Goal: Transaction & Acquisition: Purchase product/service

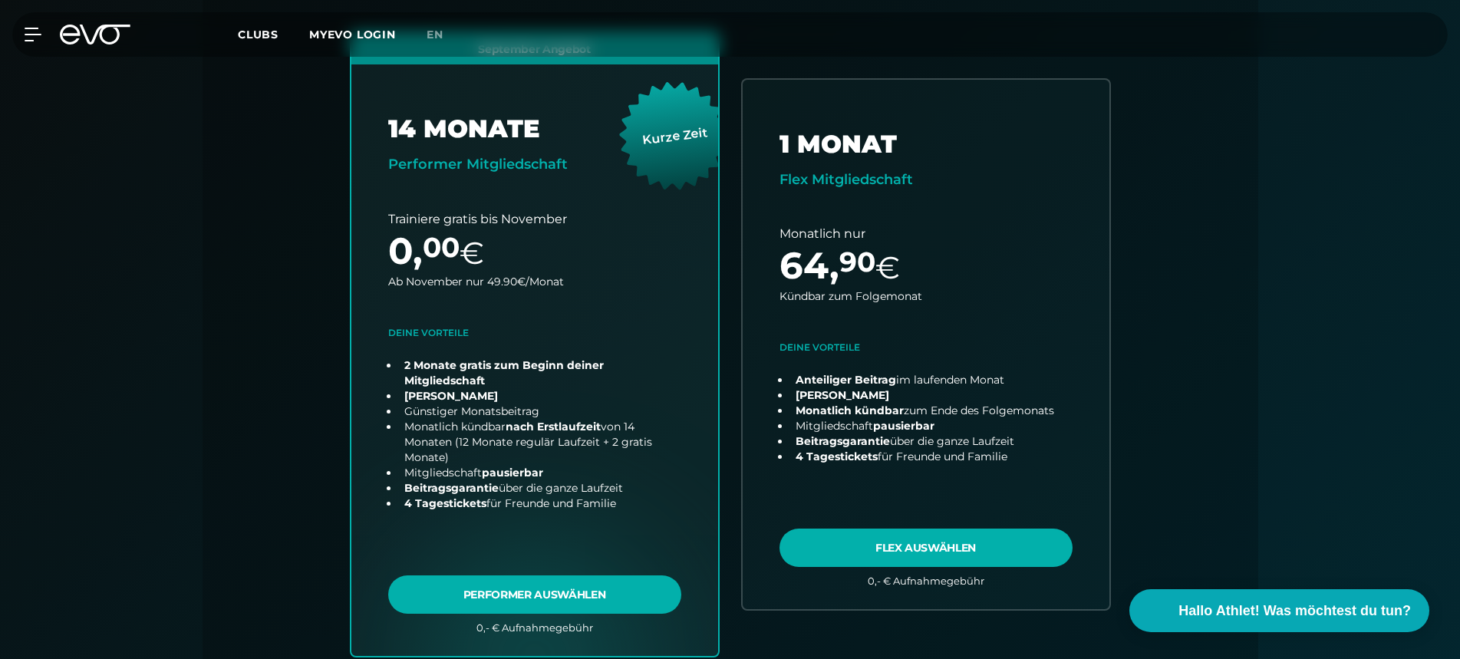
scroll to position [440, 0]
click at [87, 31] on icon at bounding box center [95, 35] width 71 height 20
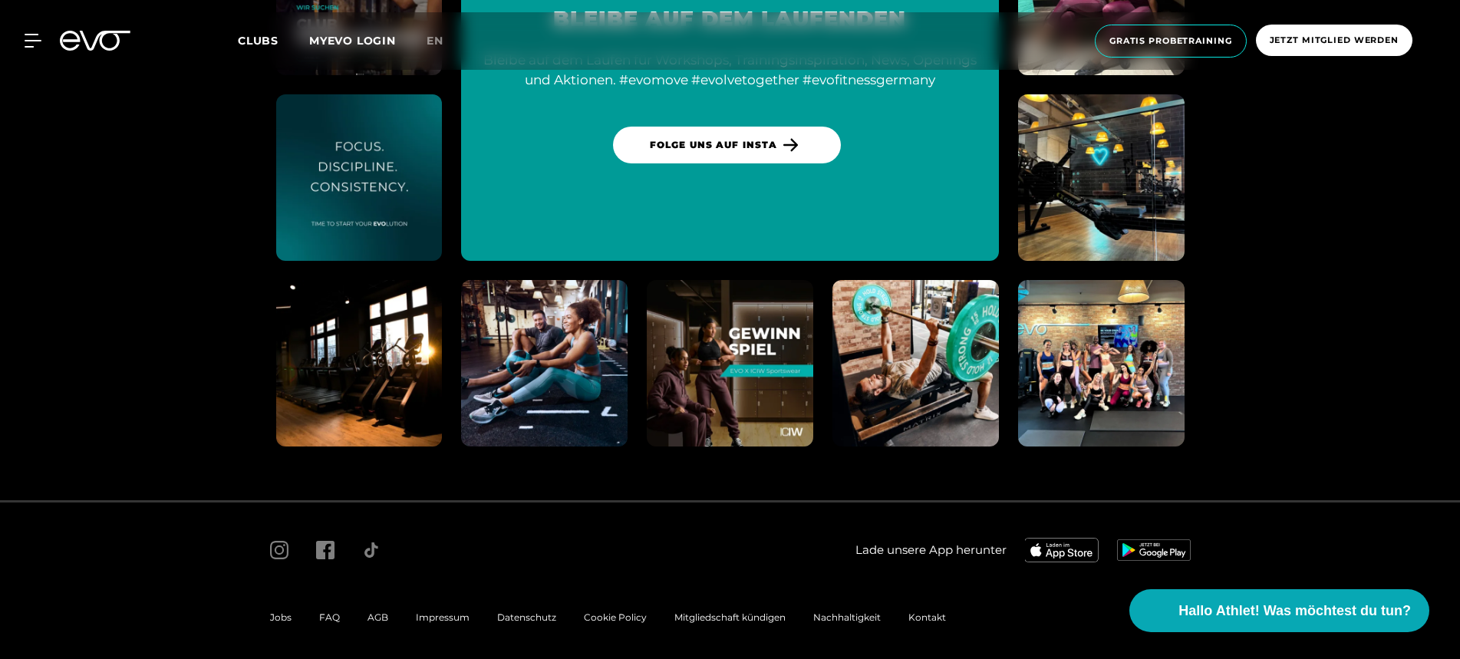
scroll to position [8371, 0]
click at [377, 612] on span "AGB" at bounding box center [378, 618] width 21 height 12
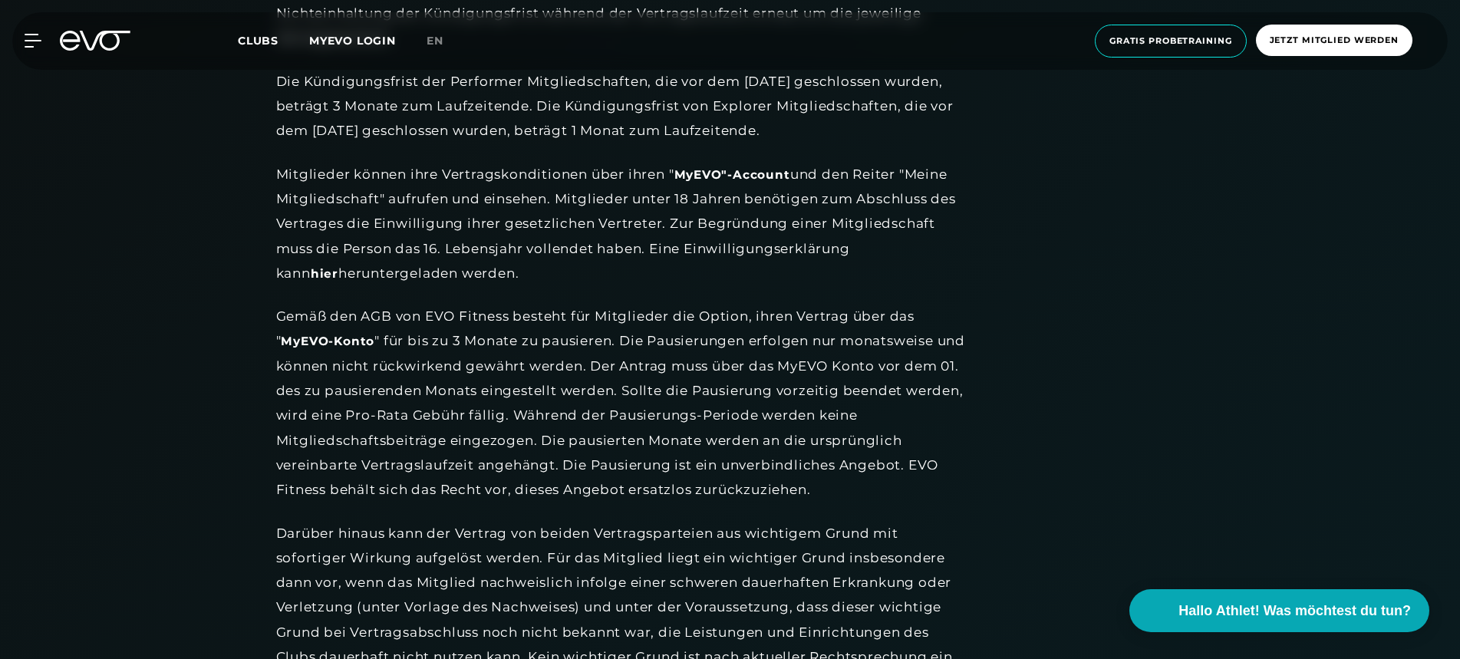
scroll to position [1868, 0]
click at [602, 384] on div "Gemäß den AGB von EVO Fitness besteht für Mitglieder die Option, ihren Vertrag …" at bounding box center [621, 404] width 691 height 198
click at [688, 349] on div "Gemäß den AGB von EVO Fitness besteht für Mitglieder die Option, ihren Vertrag …" at bounding box center [621, 404] width 691 height 198
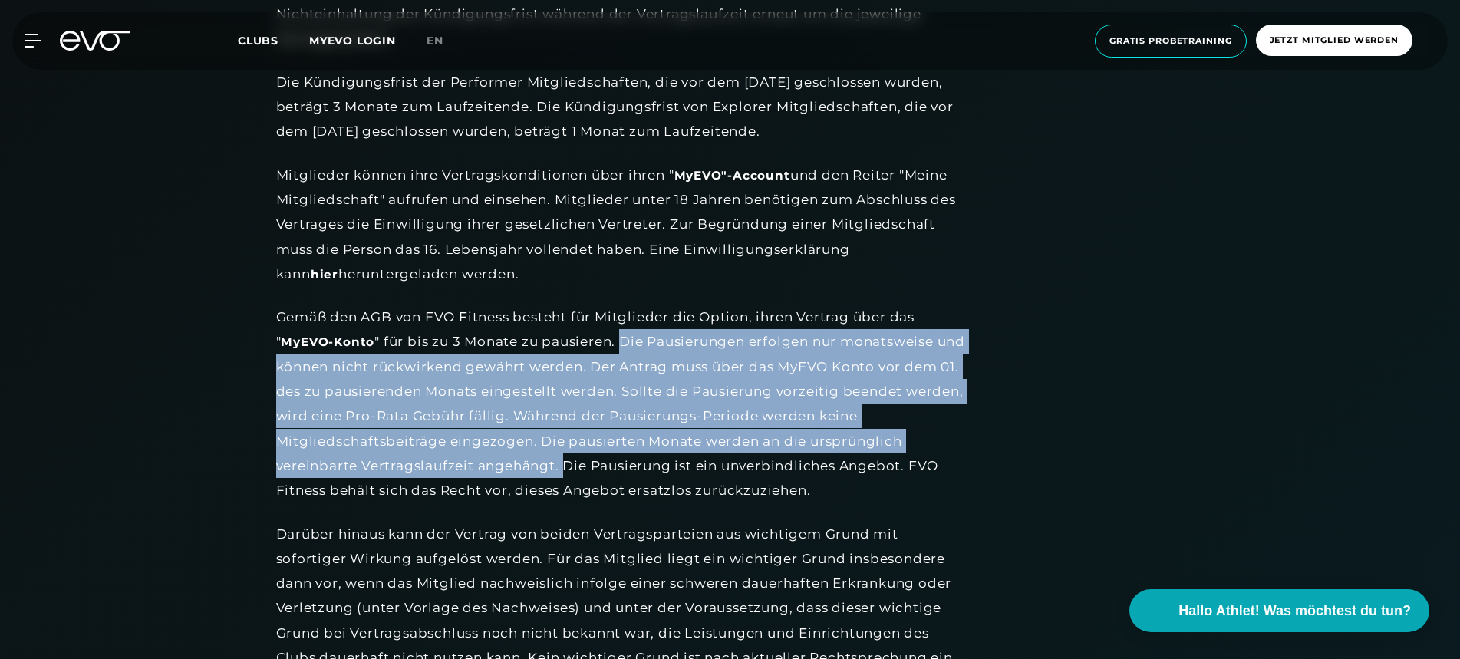
drag, startPoint x: 625, startPoint y: 331, endPoint x: 565, endPoint y: 450, distance: 134.2
click at [565, 450] on div "Gemäß den AGB von EVO Fitness besteht für Mitglieder die Option, ihren Vertrag …" at bounding box center [621, 404] width 691 height 198
copy div "Die Pausierungen erfolgen nur monatsweise und können nicht rückwirkend gewährt …"
click at [89, 37] on icon at bounding box center [95, 41] width 71 height 20
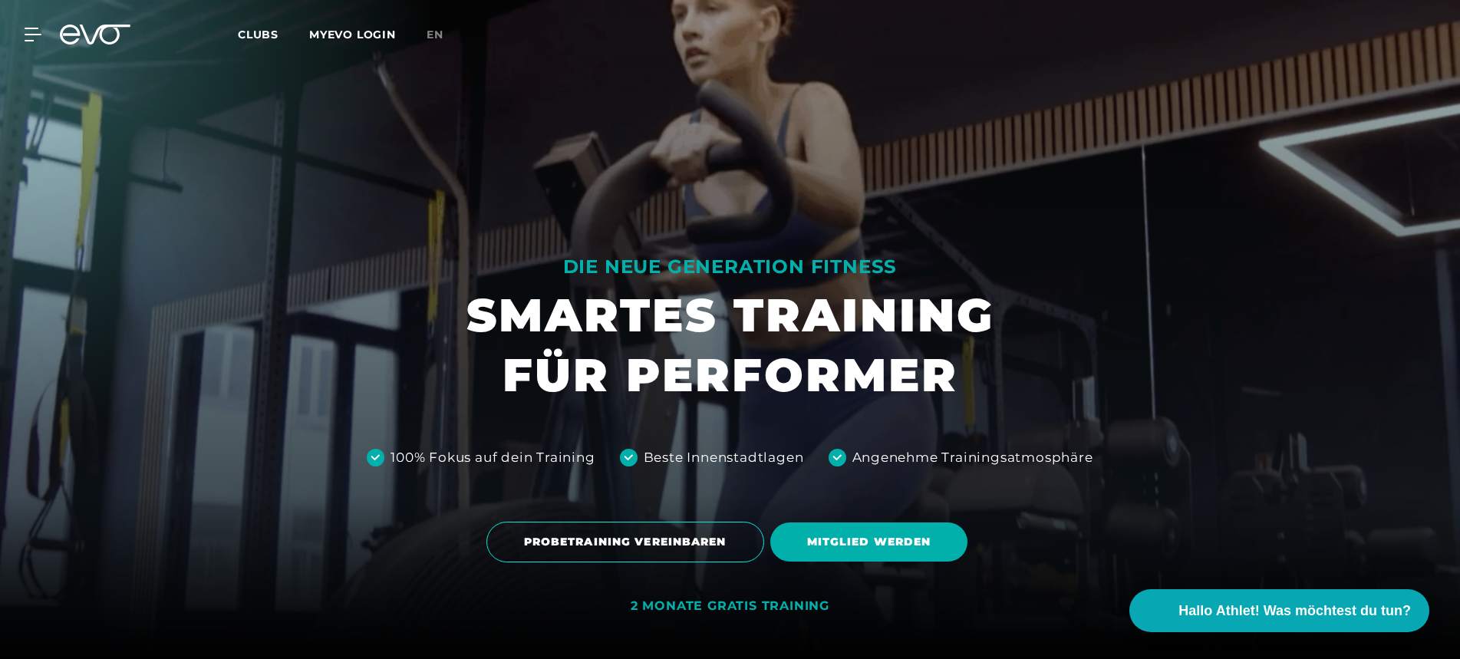
click at [85, 41] on icon at bounding box center [95, 35] width 71 height 20
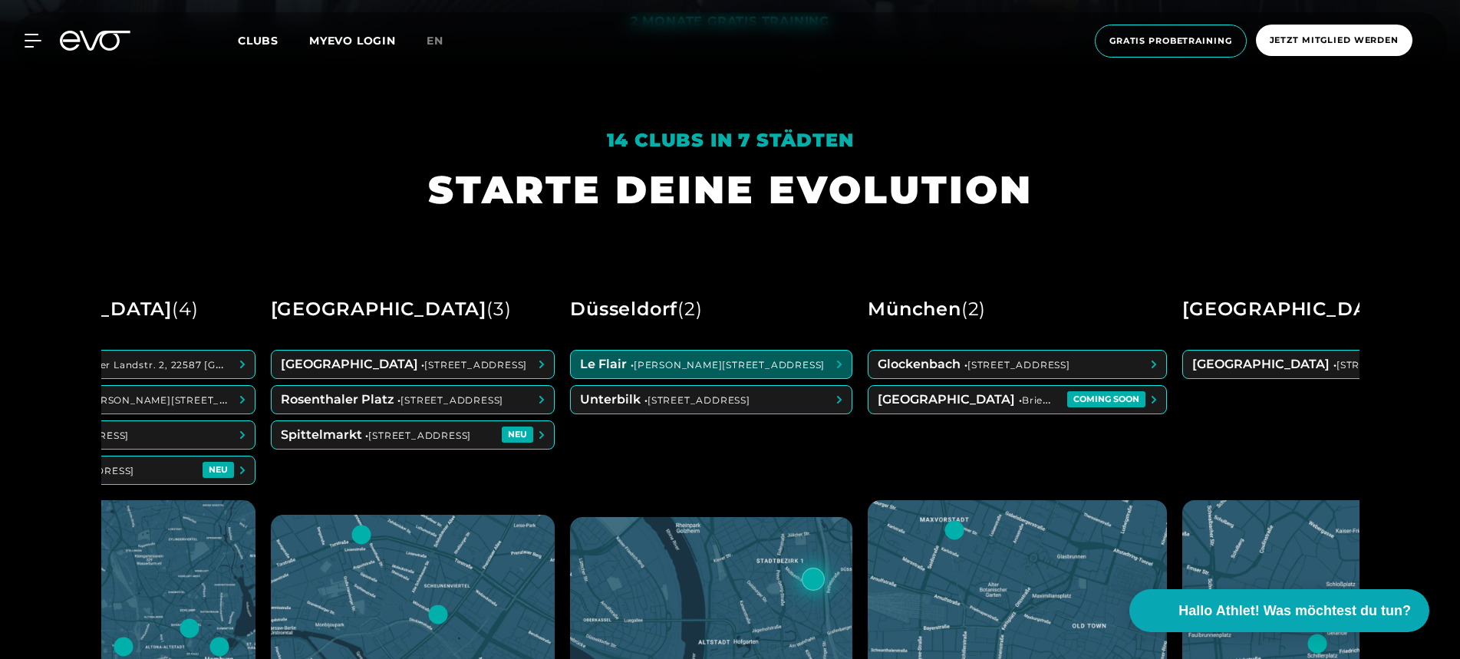
scroll to position [0, 150]
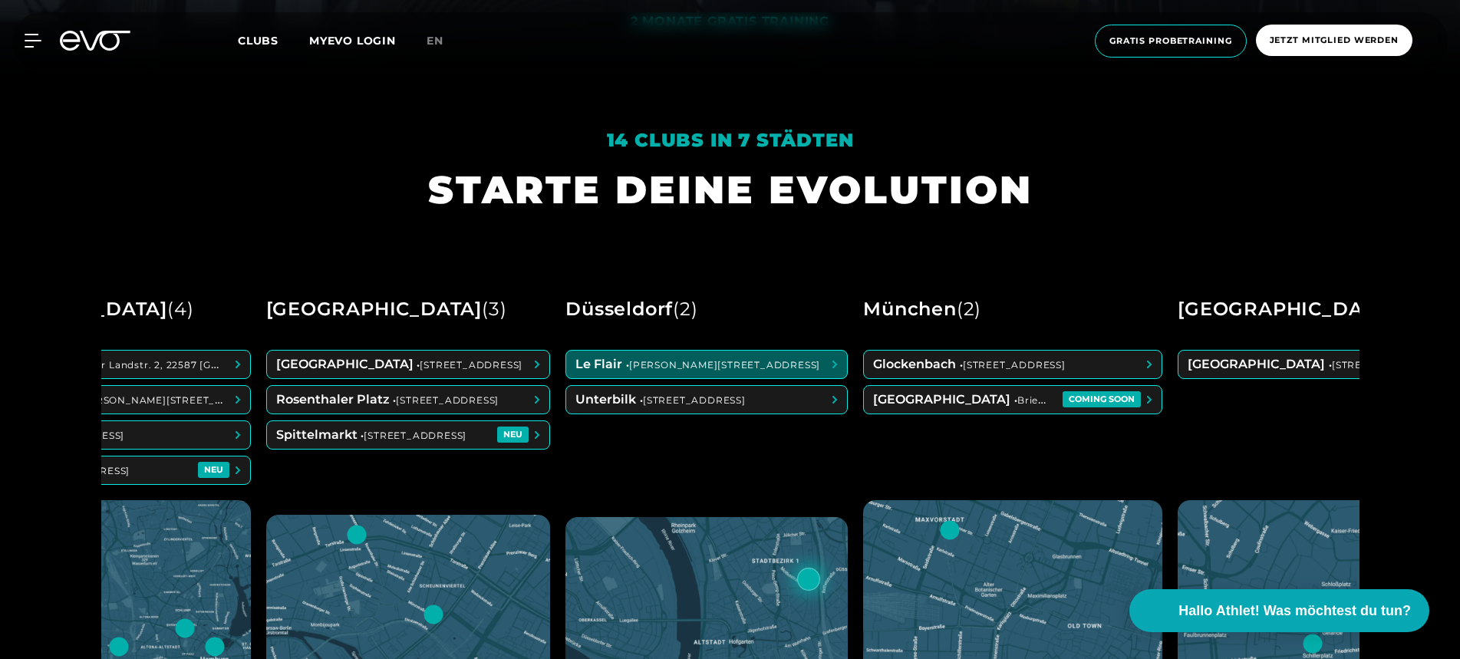
click at [1241, 354] on span at bounding box center [1328, 365] width 298 height 28
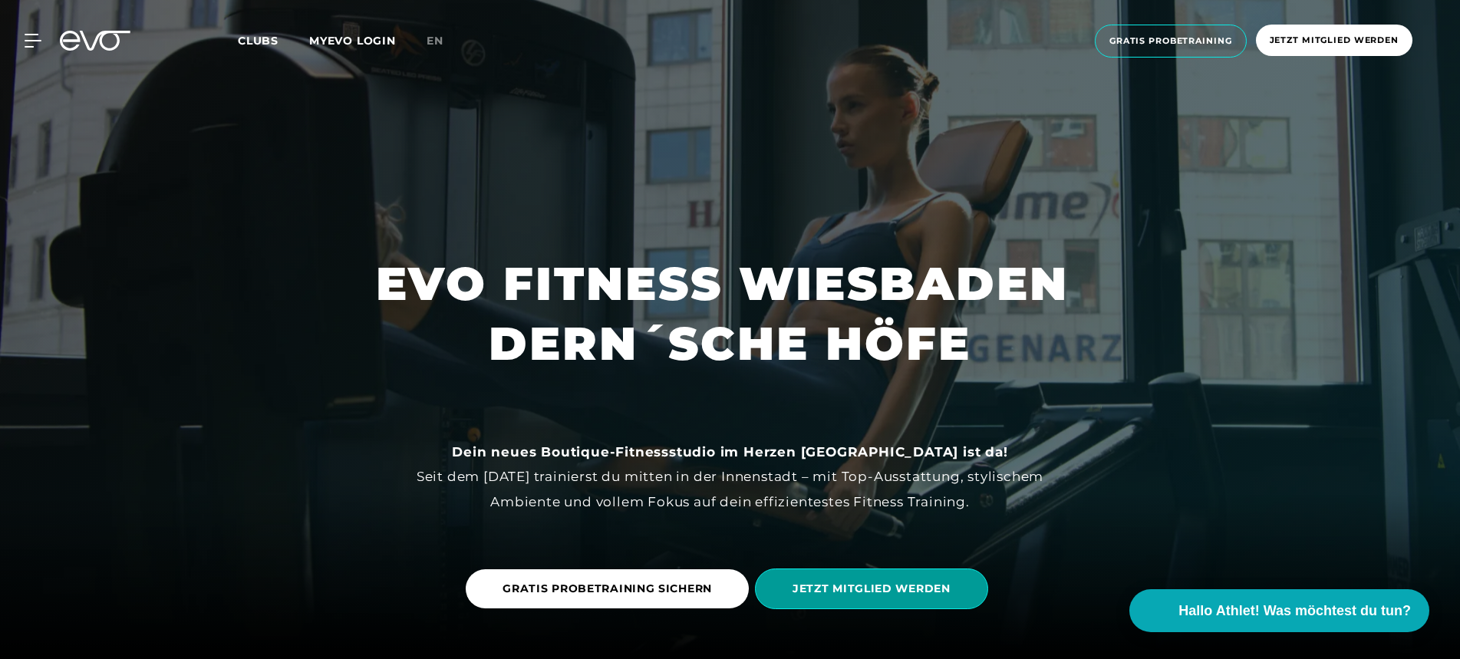
click at [902, 588] on span "JETZT MITGLIED WERDEN" at bounding box center [872, 589] width 158 height 16
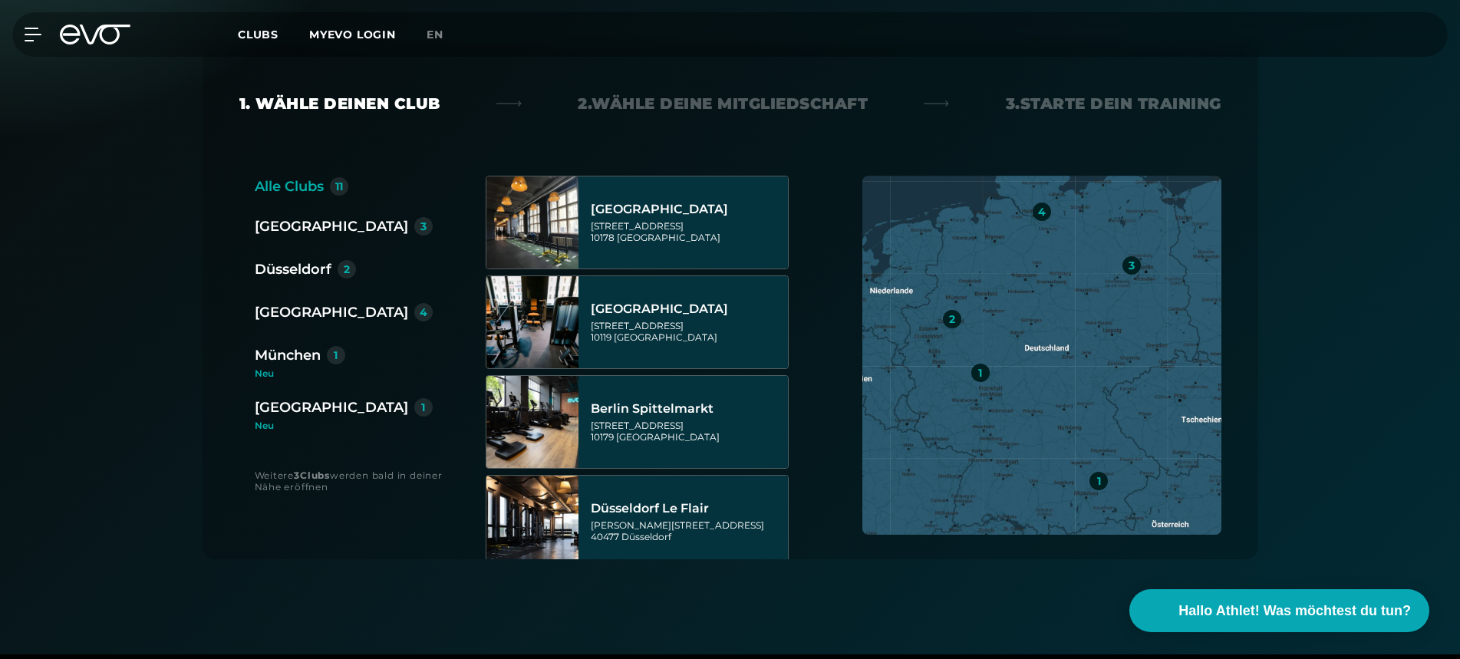
scroll to position [350, 0]
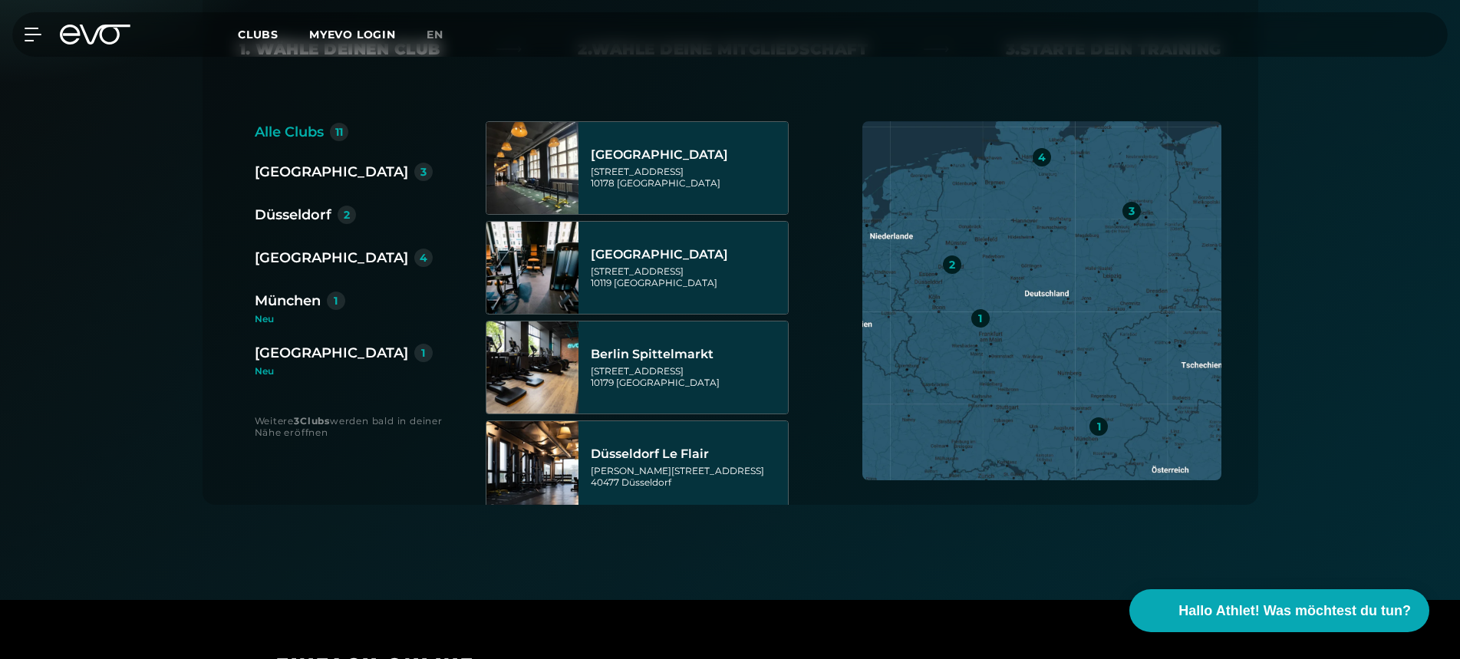
click at [308, 367] on div "Neu" at bounding box center [344, 371] width 178 height 9
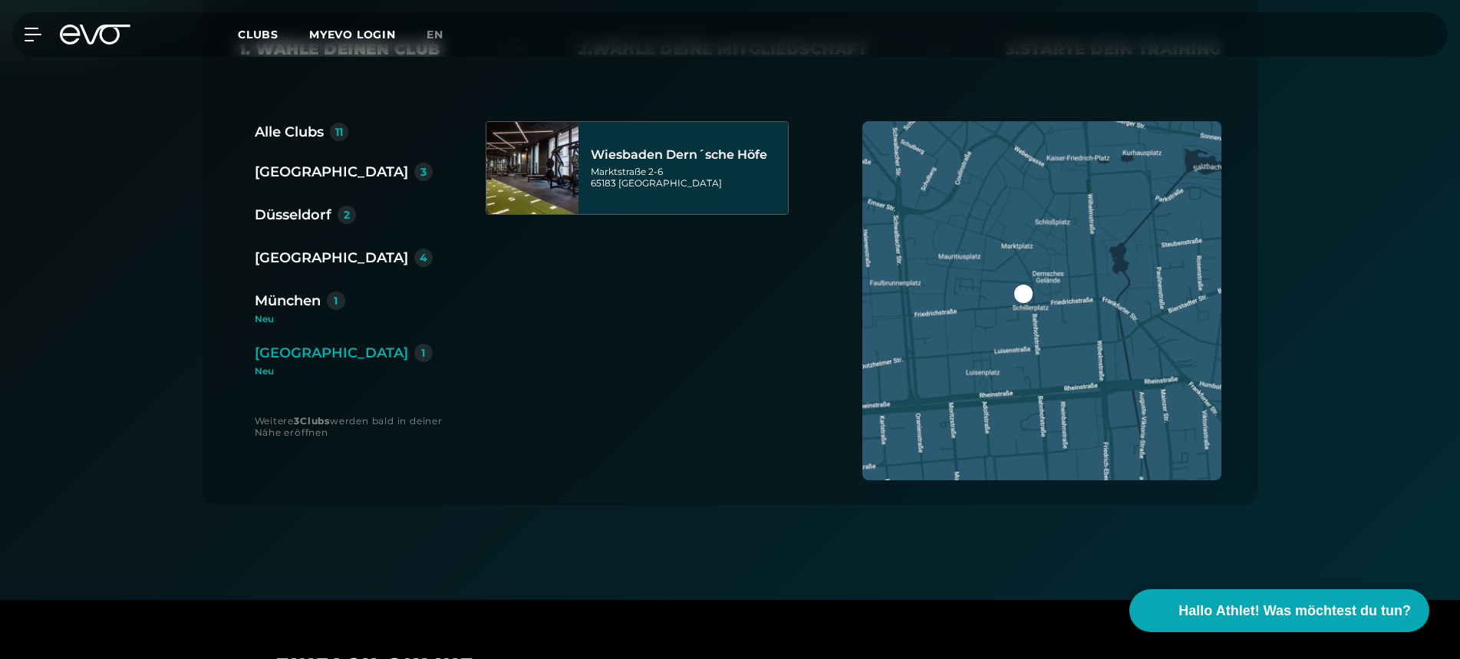
click at [582, 227] on div "[GEOGRAPHIC_DATA] Dern´sche [STREET_ADDRESS]" at bounding box center [643, 313] width 315 height 384
click at [628, 179] on div "[STREET_ADDRESS]" at bounding box center [687, 177] width 193 height 23
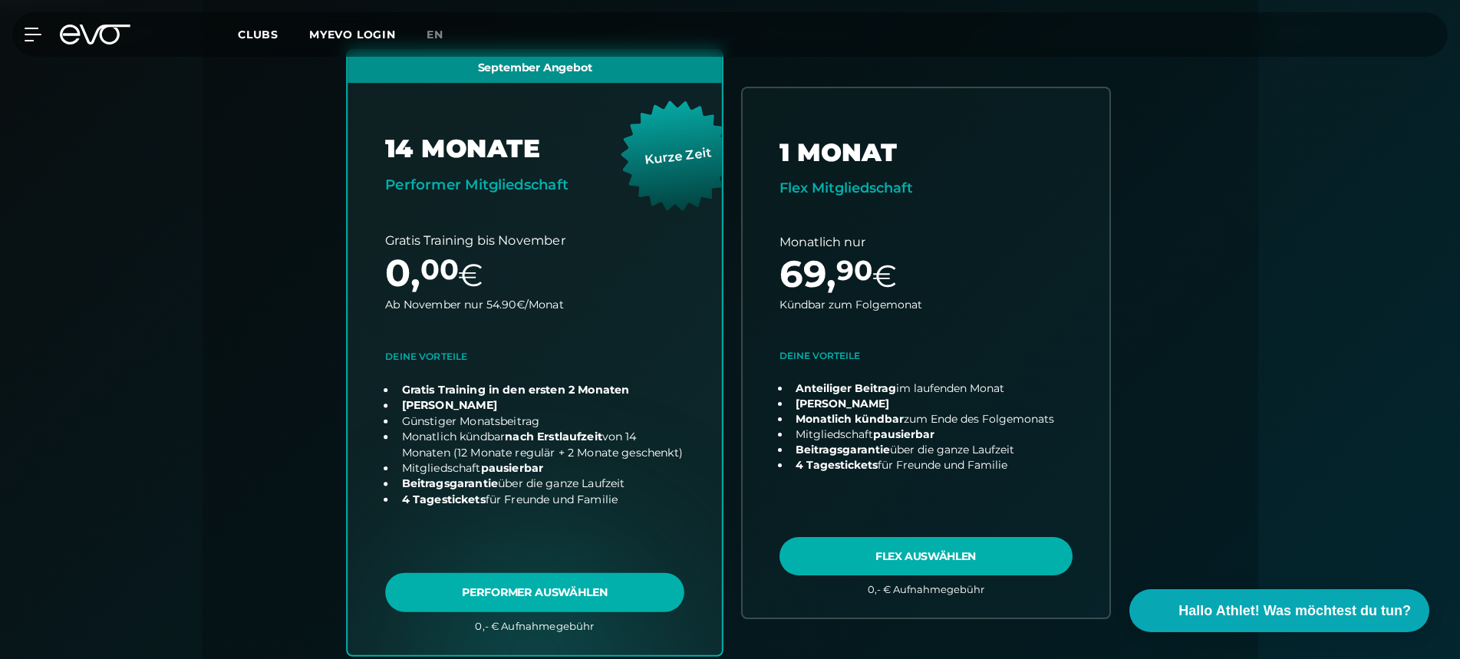
scroll to position [404, 0]
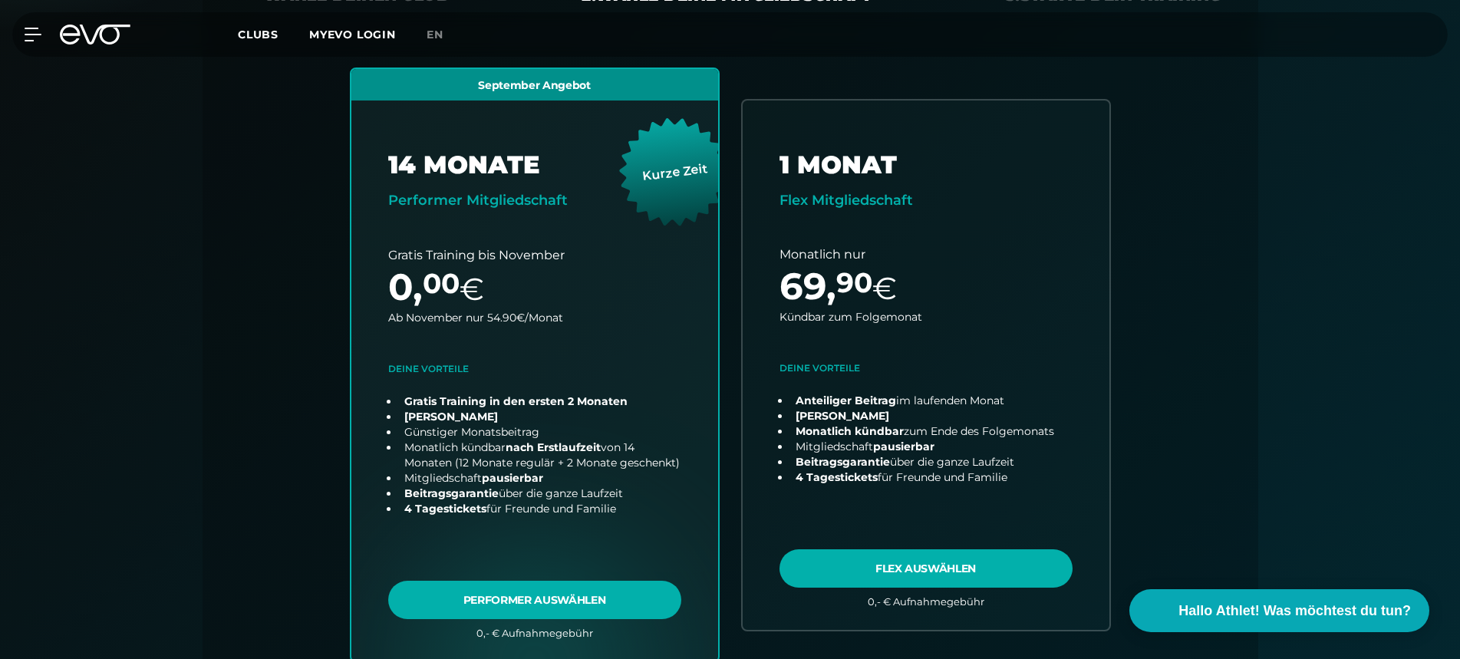
click at [87, 34] on icon at bounding box center [95, 35] width 71 height 20
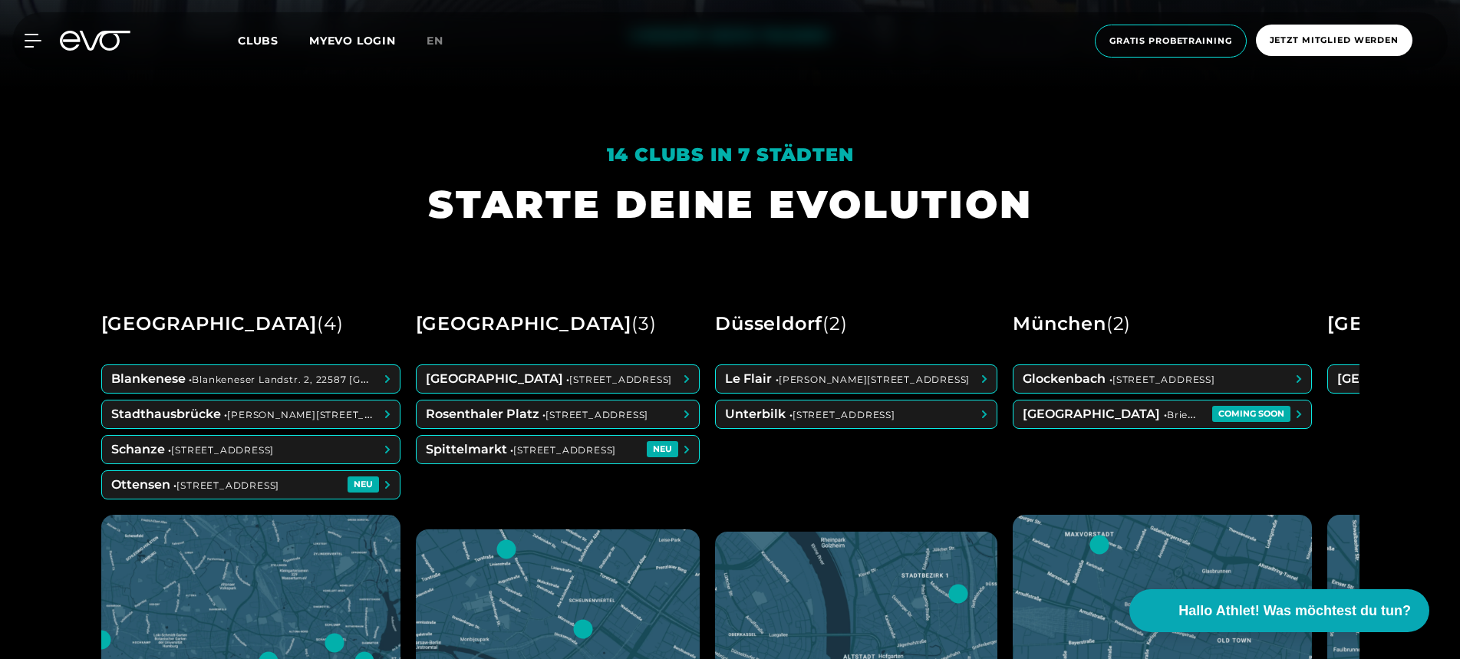
scroll to position [569, 0]
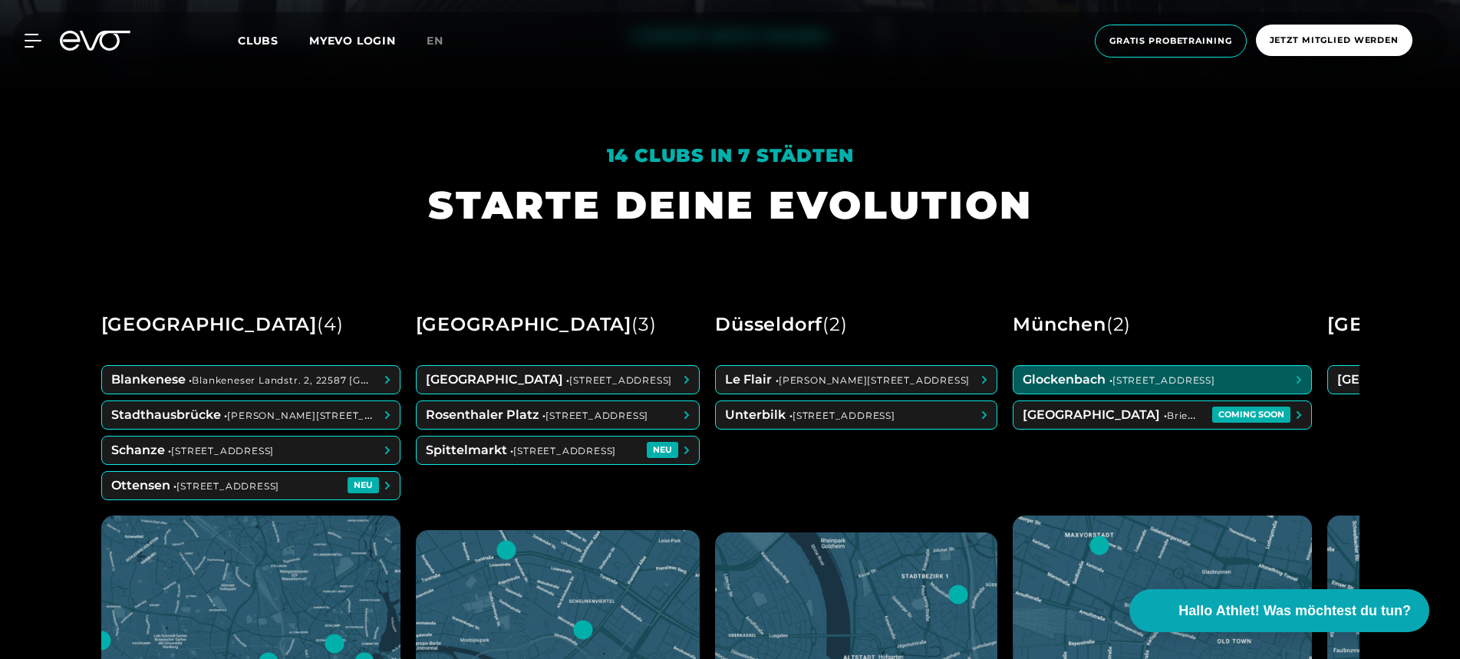
click at [1119, 378] on span at bounding box center [1163, 380] width 298 height 28
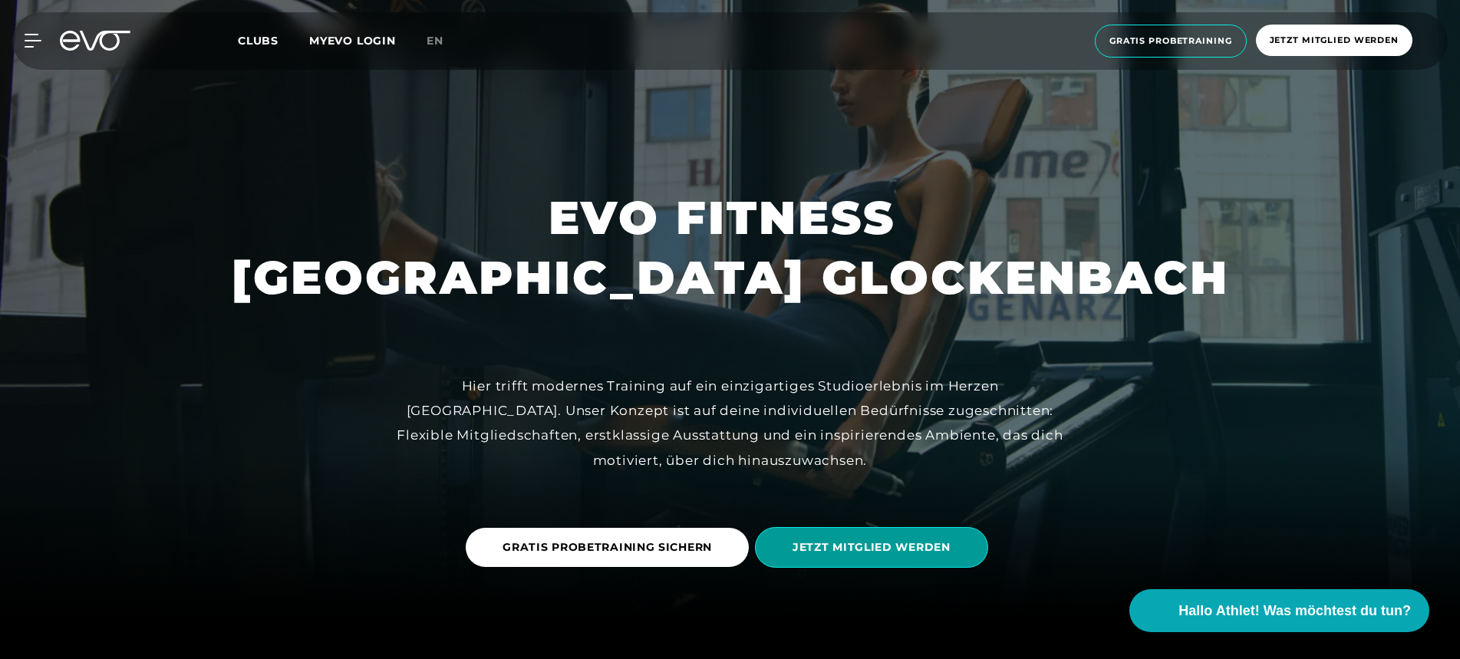
scroll to position [77, 0]
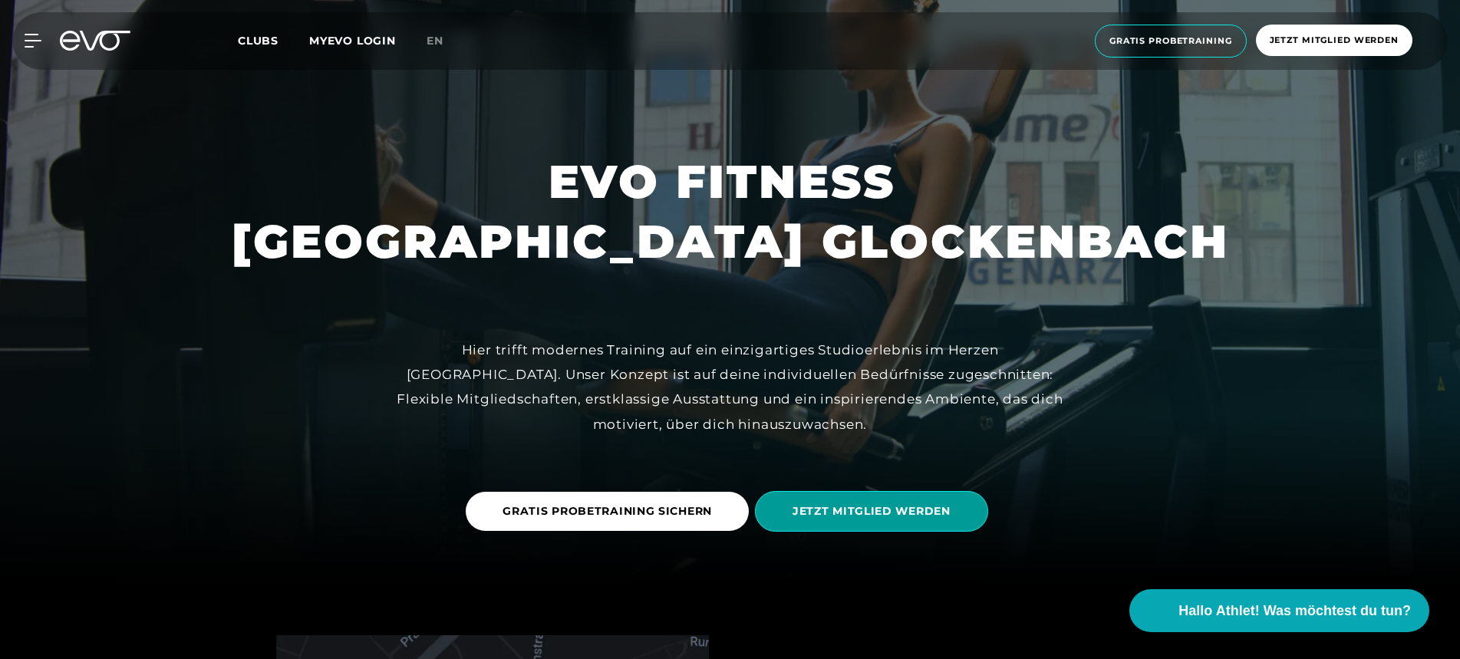
click at [860, 516] on span "JETZT MITGLIED WERDEN" at bounding box center [872, 511] width 158 height 16
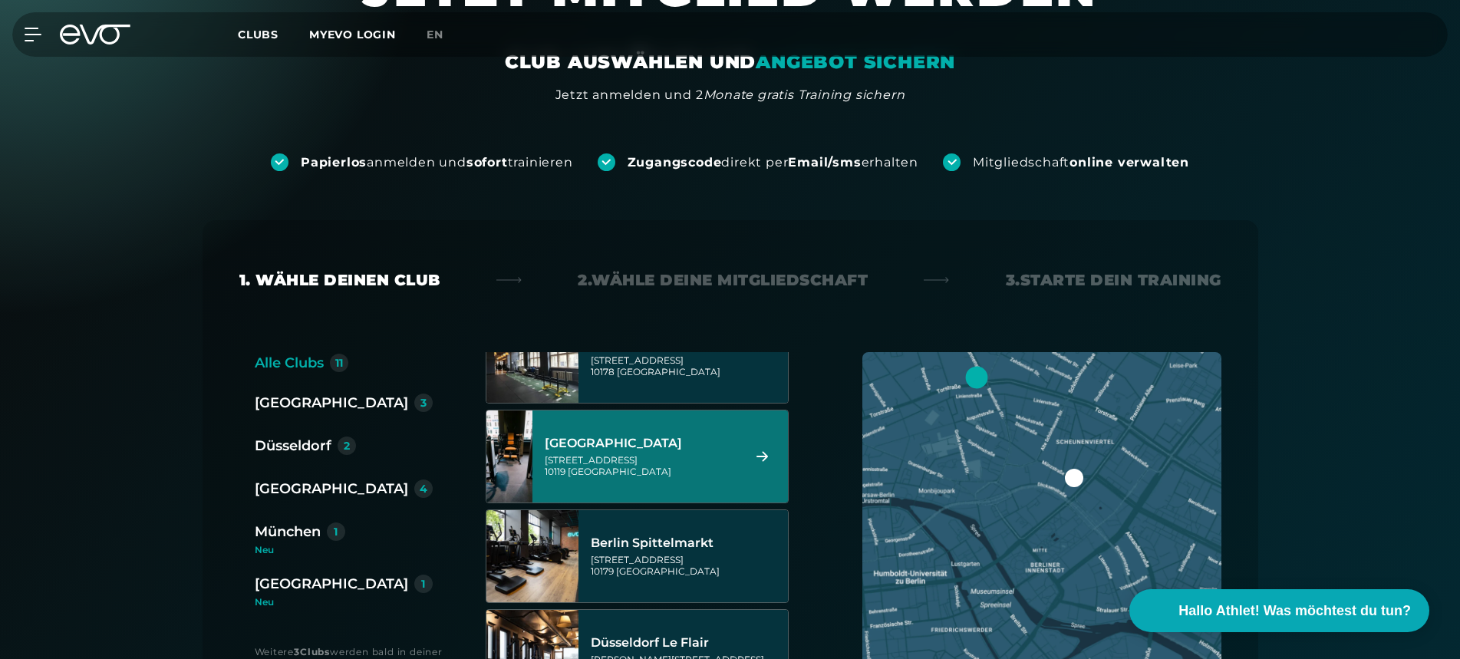
scroll to position [48, 0]
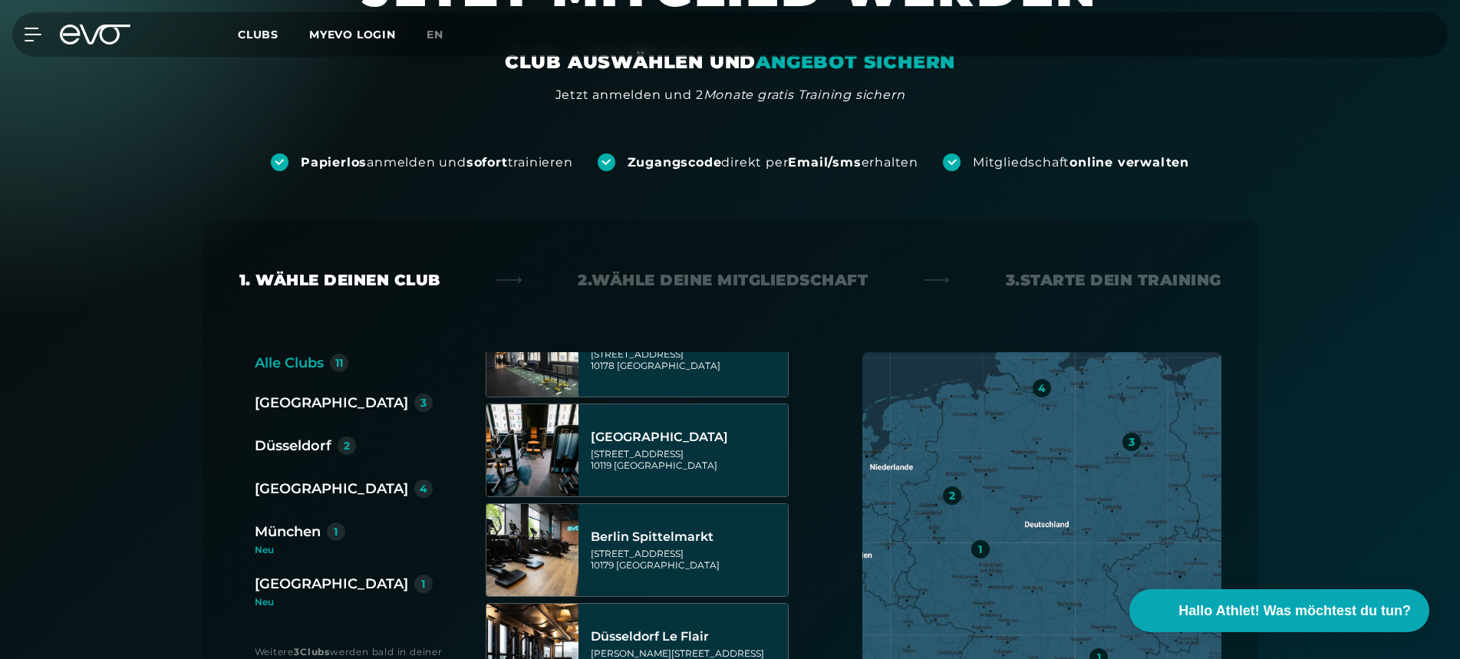
click at [288, 530] on div "München" at bounding box center [288, 531] width 66 height 21
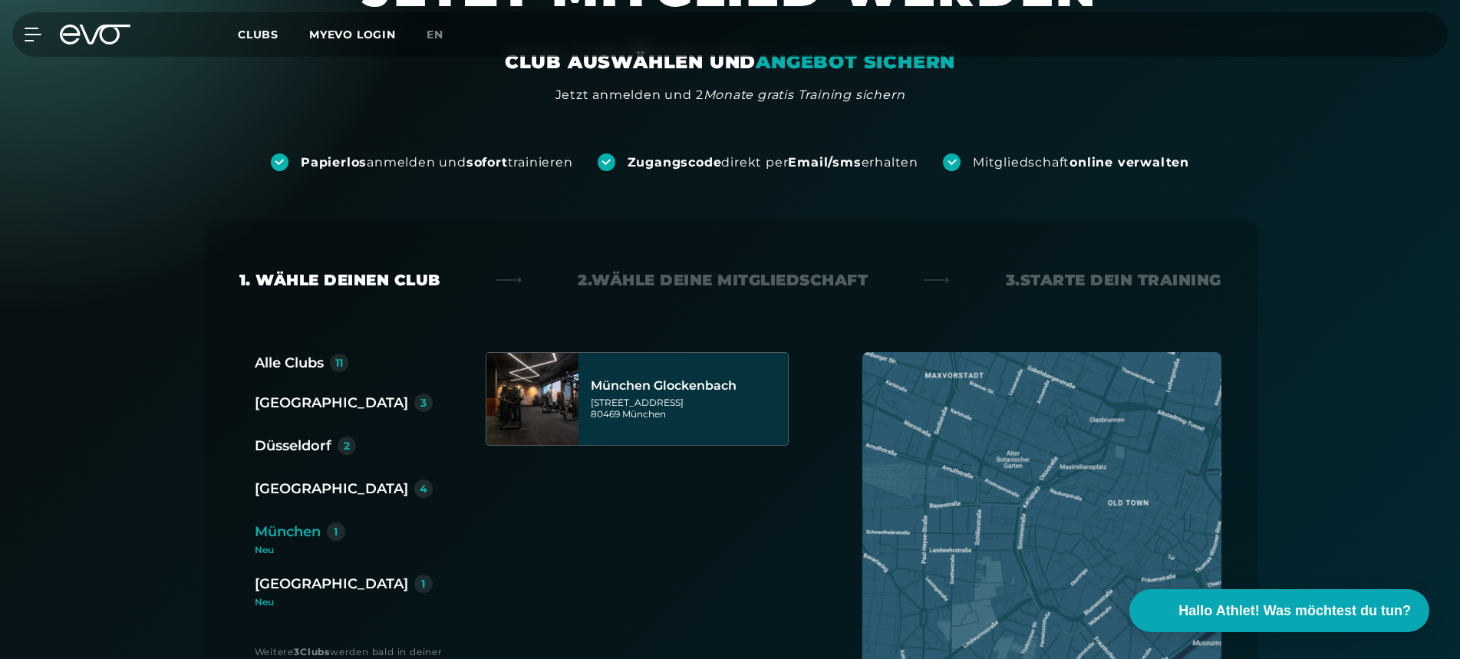
scroll to position [0, 0]
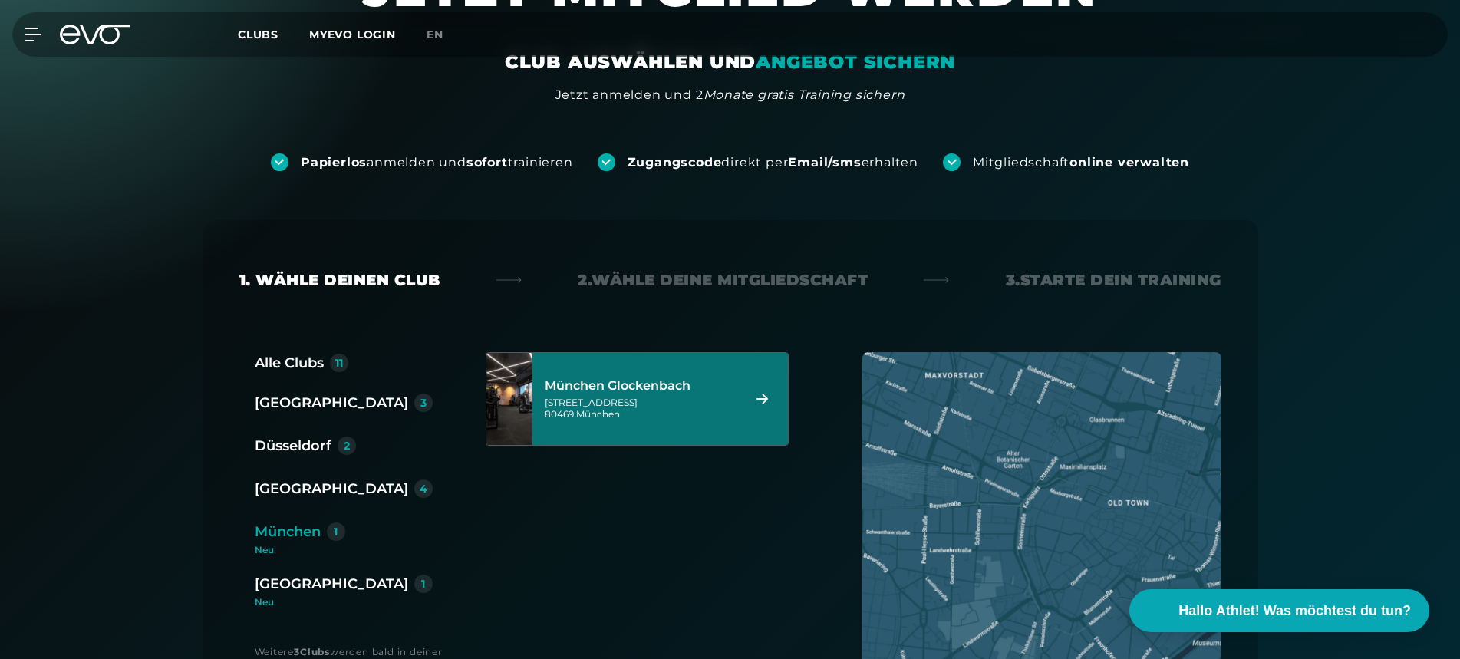
click at [619, 387] on div "München Glockenbach" at bounding box center [641, 385] width 193 height 15
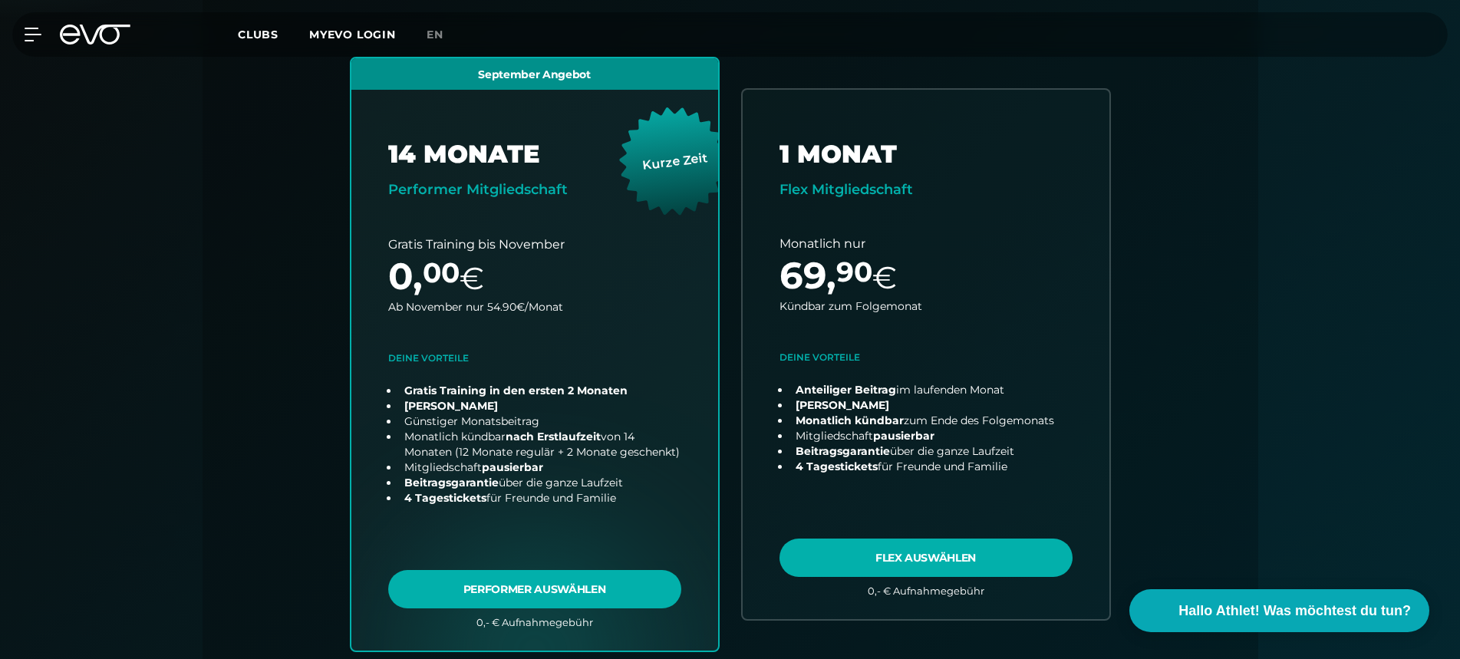
scroll to position [417, 0]
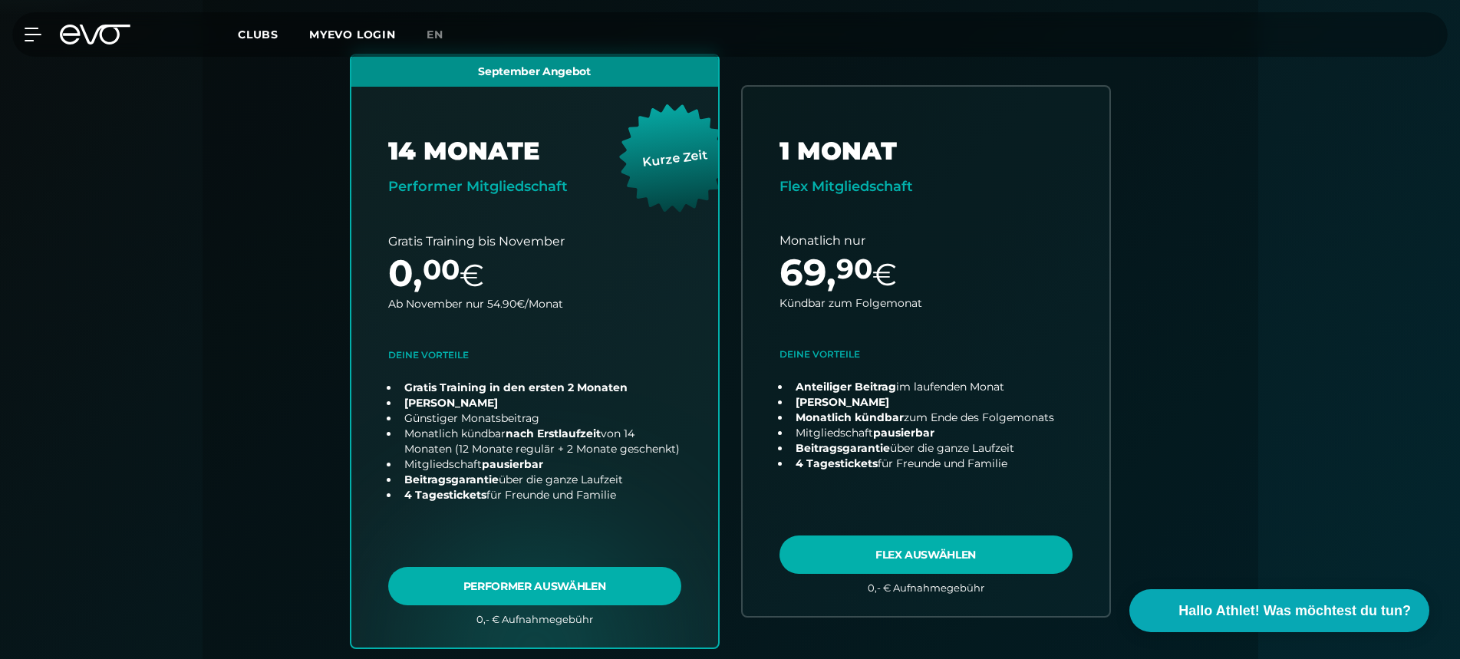
click at [71, 35] on icon at bounding box center [70, 35] width 20 height 20
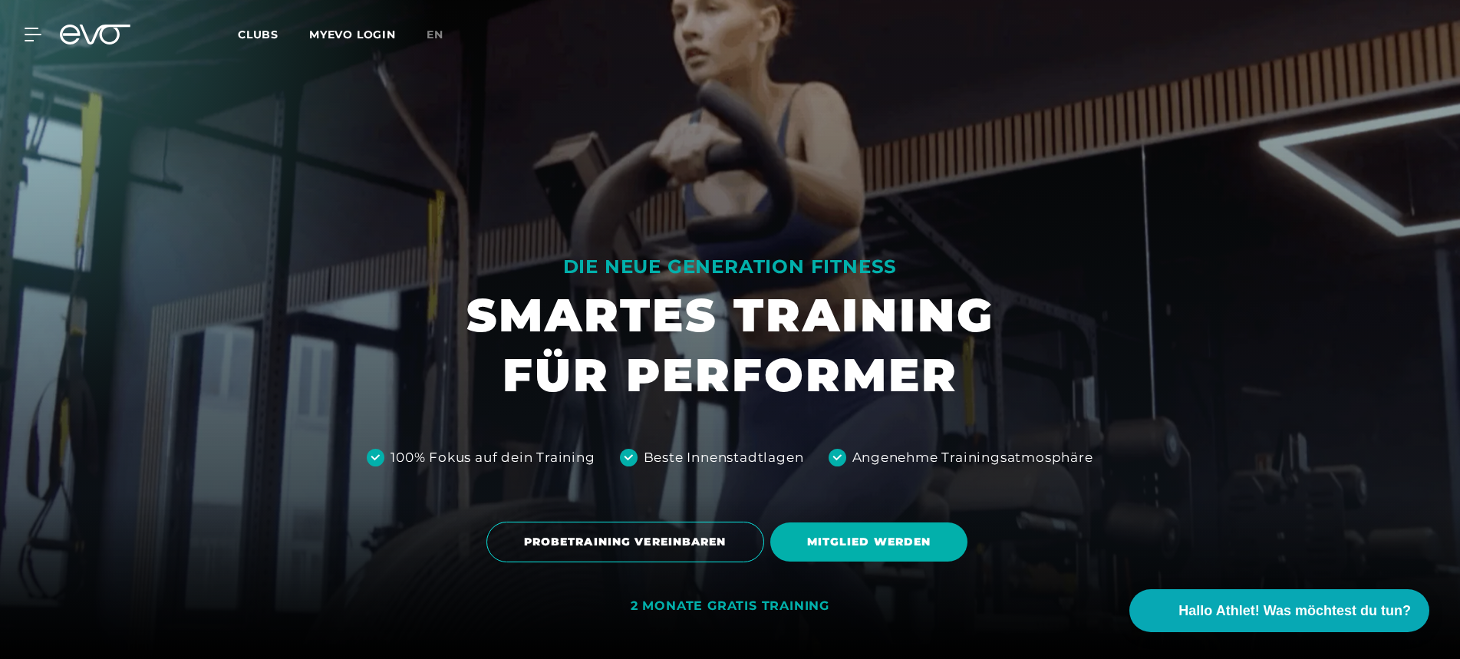
click at [84, 42] on icon at bounding box center [95, 35] width 71 height 20
click at [31, 44] on div "MyEVO Login Über EVO Mitgliedschaften Probetraining TAGESPASS EVO Studios [GEOG…" at bounding box center [730, 34] width 1454 height 45
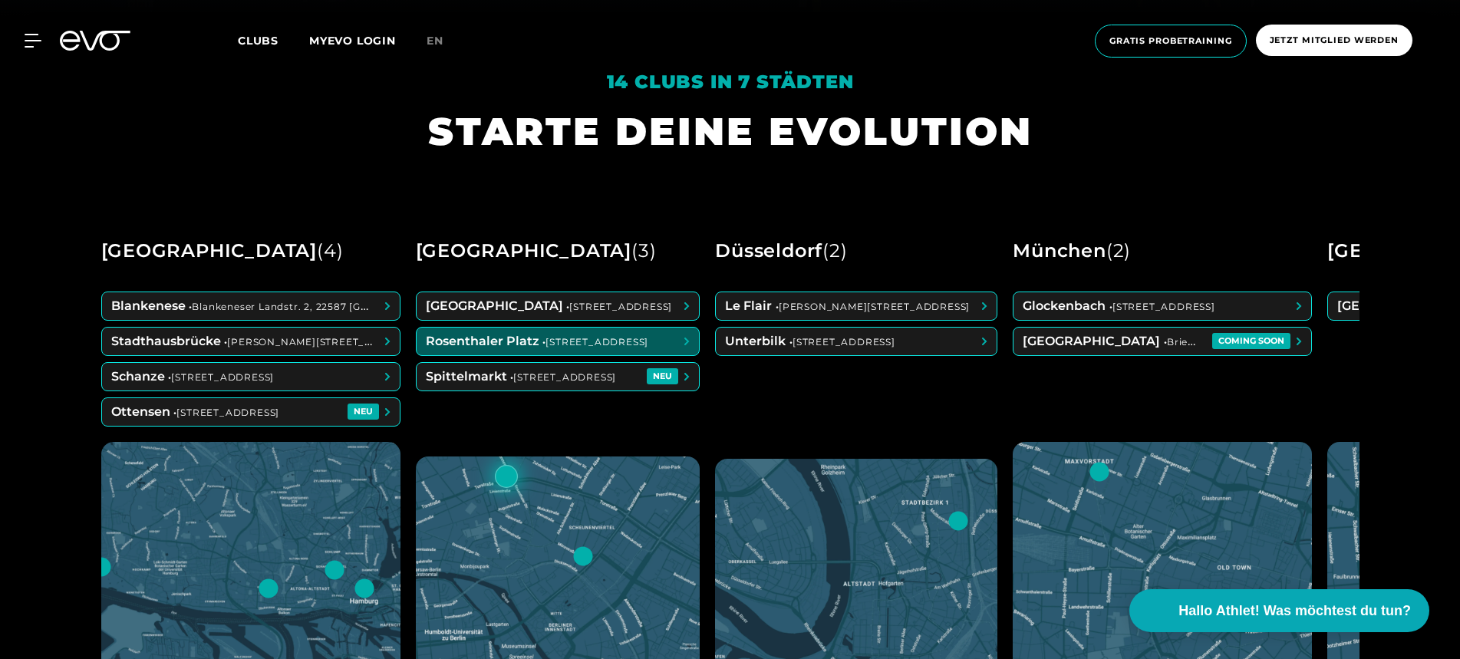
scroll to position [684, 0]
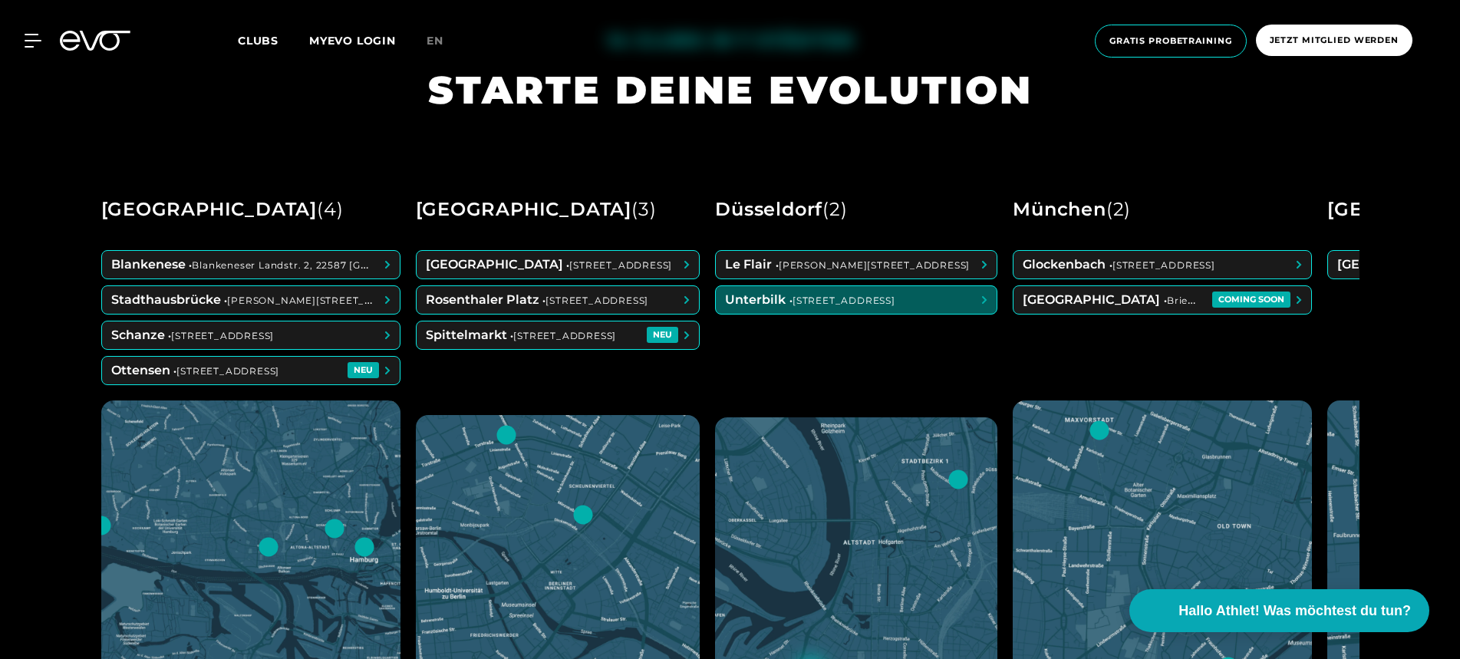
click at [786, 296] on span at bounding box center [856, 300] width 281 height 28
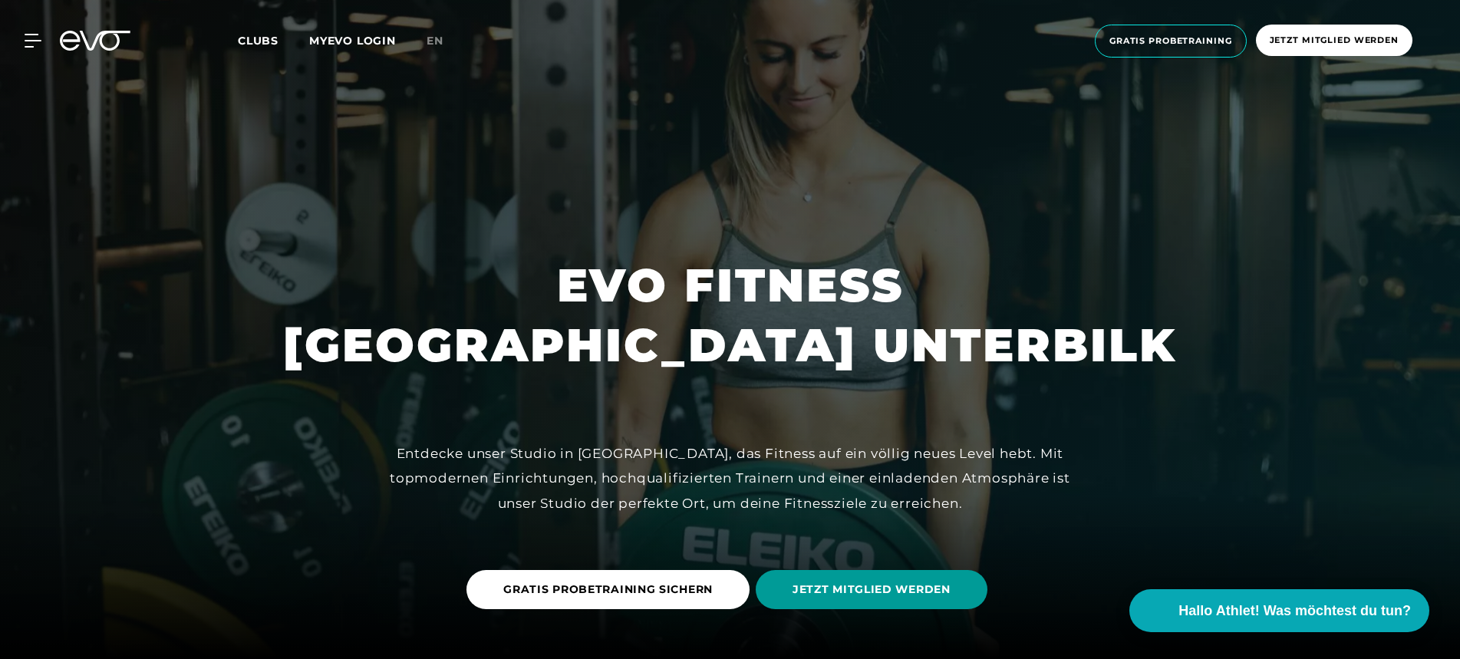
click at [877, 574] on span "JETZT MITGLIED WERDEN" at bounding box center [872, 589] width 232 height 39
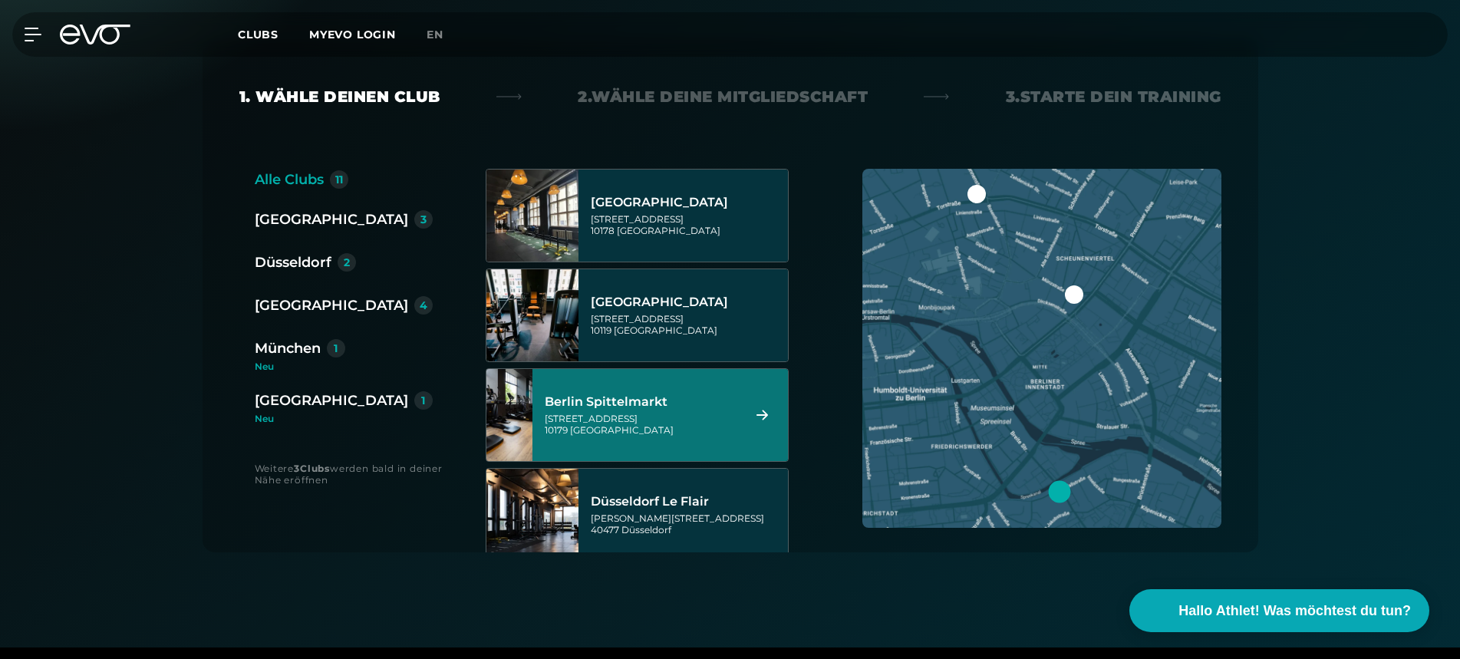
click at [297, 270] on div "Düsseldorf" at bounding box center [293, 262] width 77 height 21
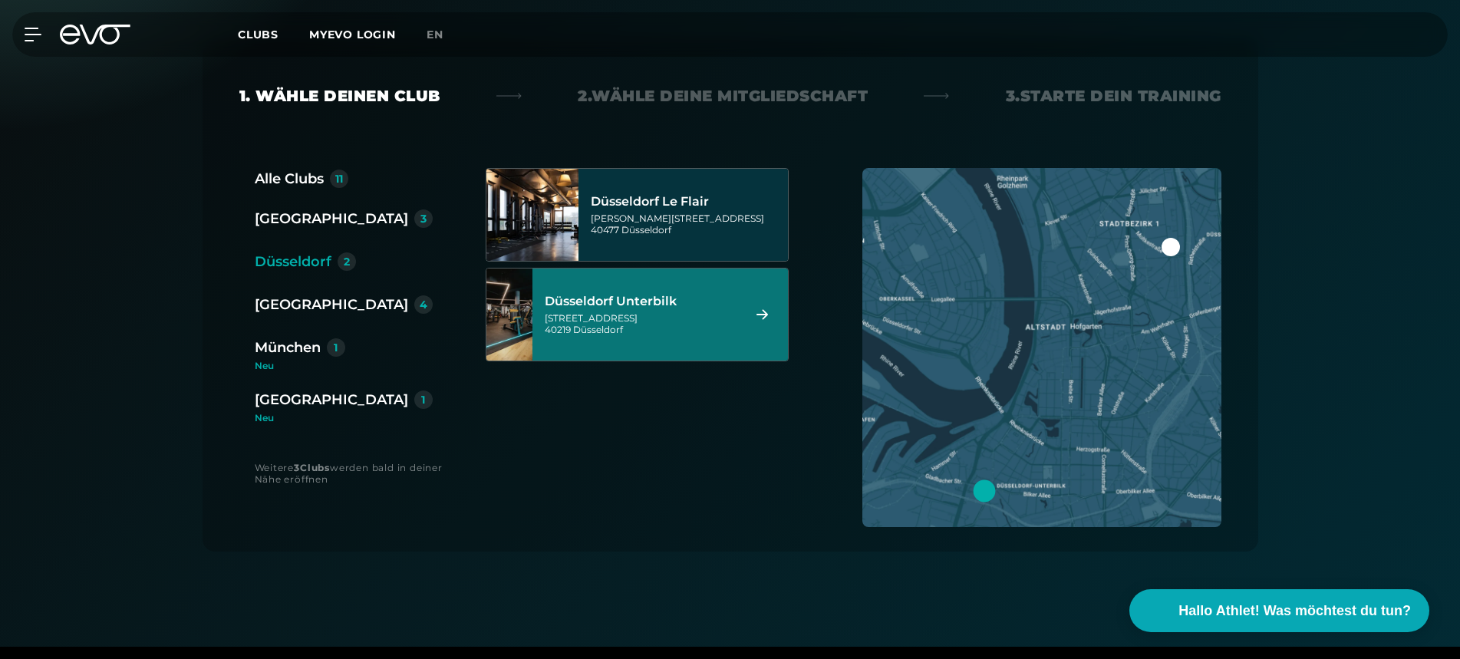
click at [657, 310] on div "[GEOGRAPHIC_DATA] Unterbilk [STREET_ADDRESS]" at bounding box center [641, 315] width 193 height 68
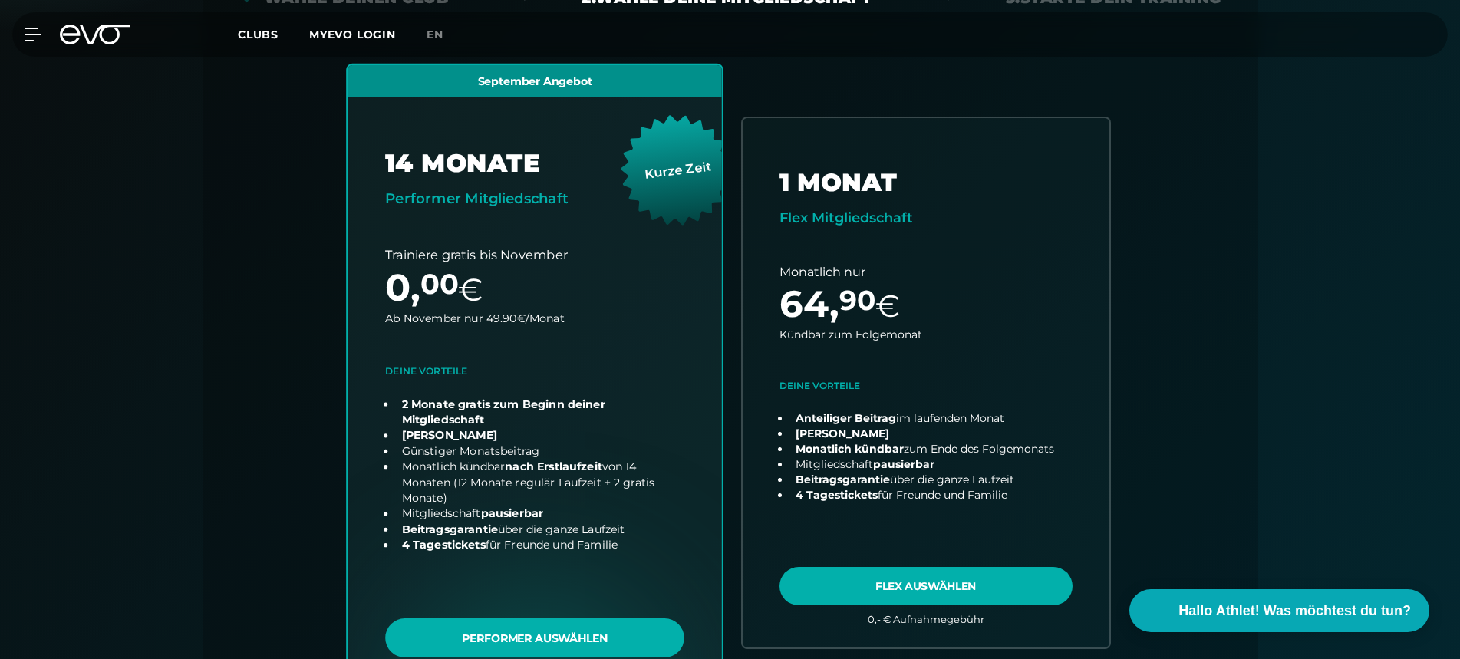
scroll to position [405, 0]
